Goal: Information Seeking & Learning: Learn about a topic

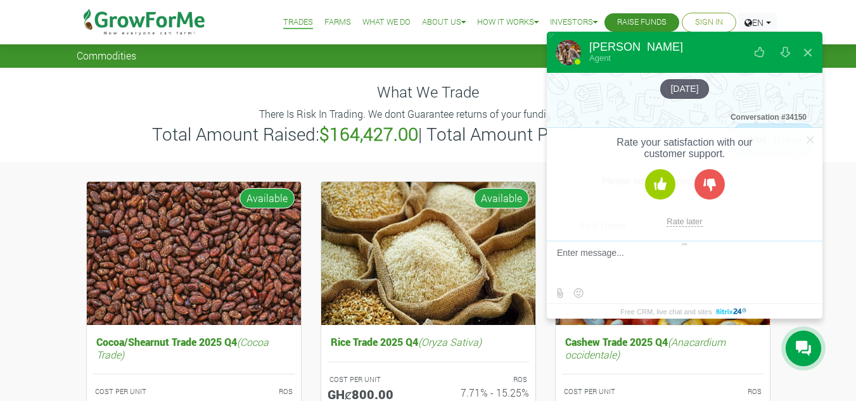
scroll to position [449, 0]
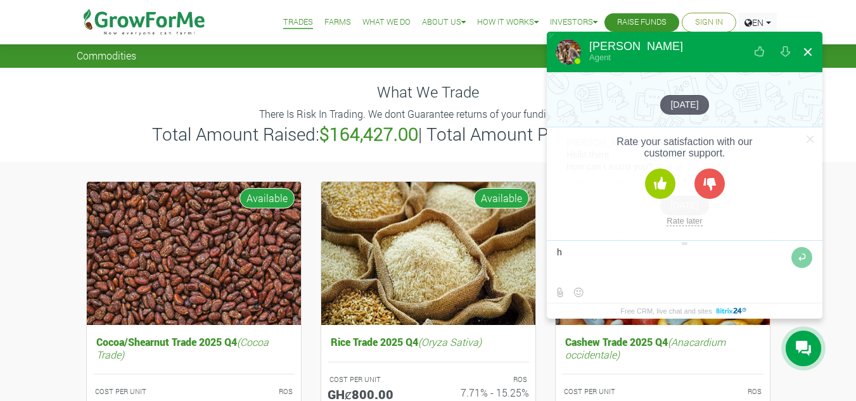
type textarea "hi"
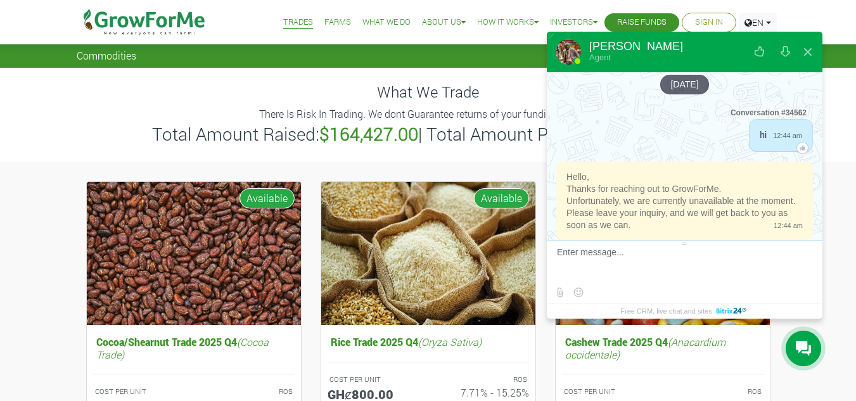
scroll to position [596, 0]
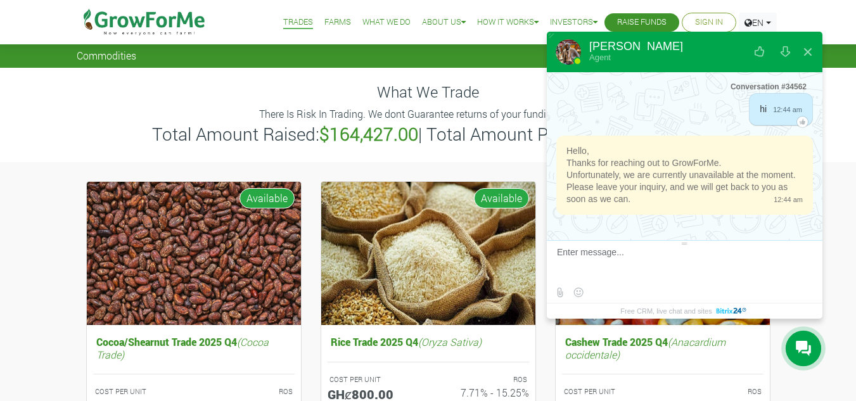
click at [53, 132] on div "What We Trade There Is Risk In Trading. We dont Guarantee returns of your fundi…" at bounding box center [428, 115] width 856 height 94
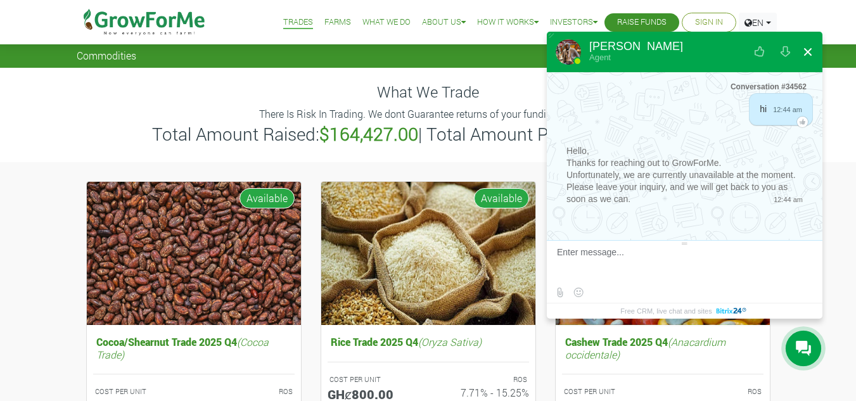
click at [807, 49] on button at bounding box center [807, 52] width 23 height 30
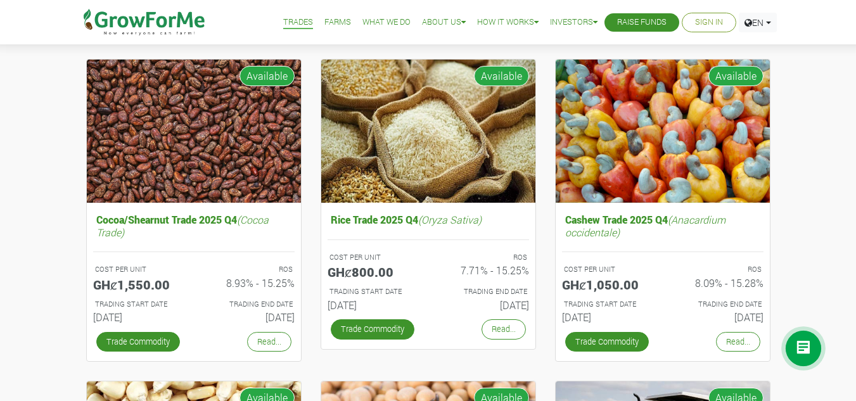
scroll to position [85, 0]
